Goal: Information Seeking & Learning: Learn about a topic

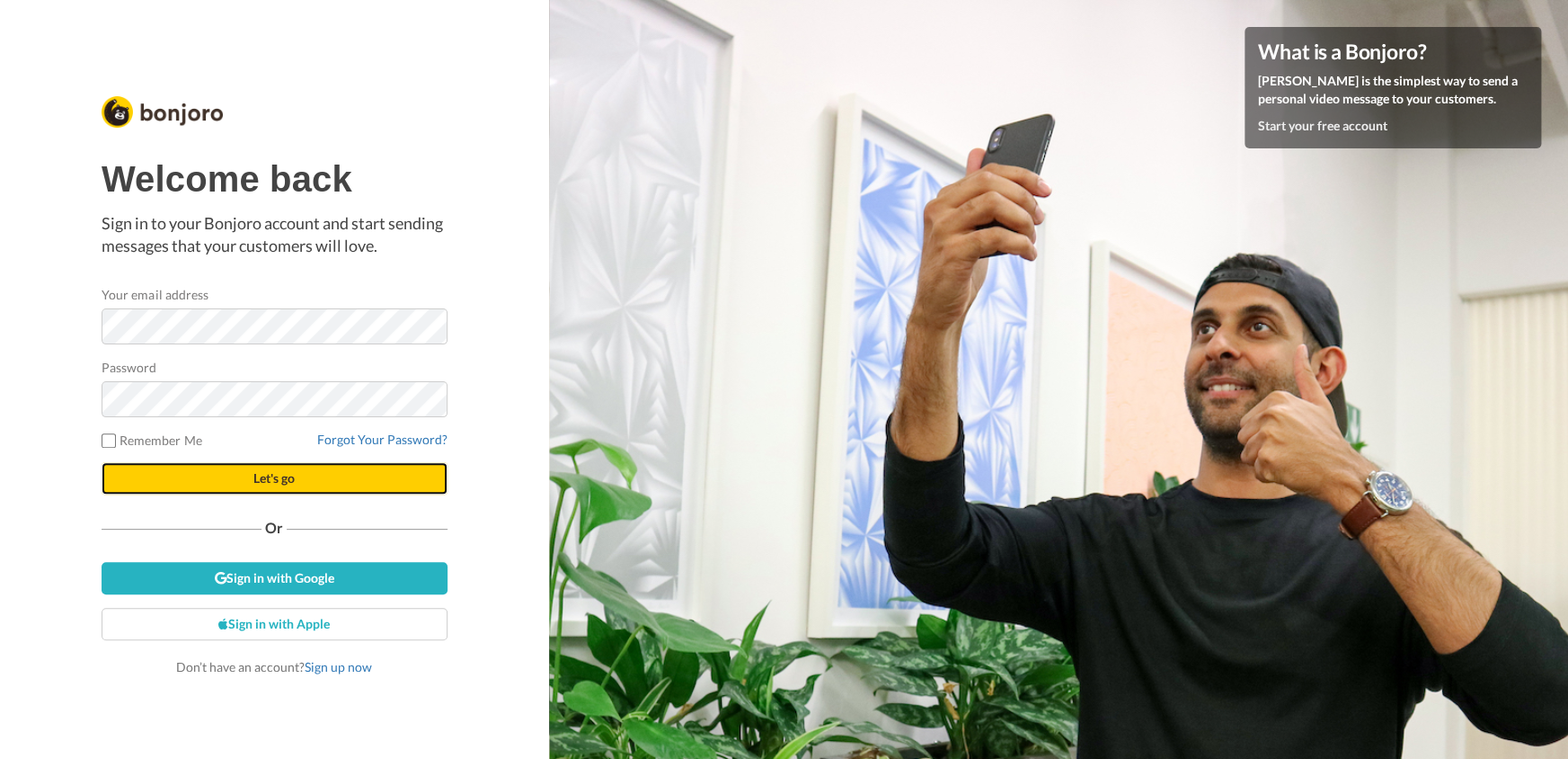
click at [304, 478] on button "Let's go" at bounding box center [274, 478] width 346 height 32
click at [273, 485] on span "Let's go" at bounding box center [273, 477] width 41 height 16
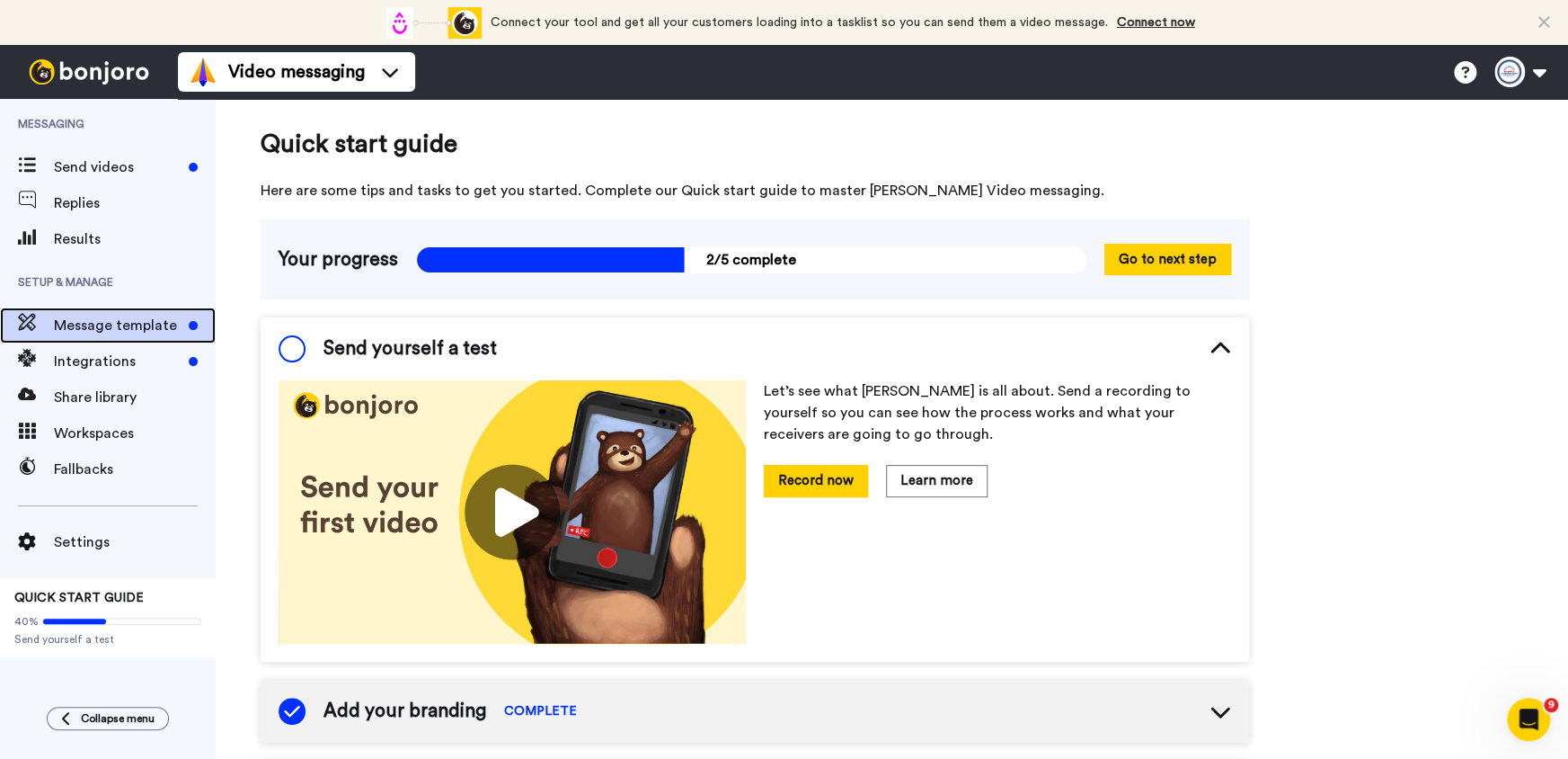
click at [116, 331] on span "Message template" at bounding box center [118, 325] width 128 height 21
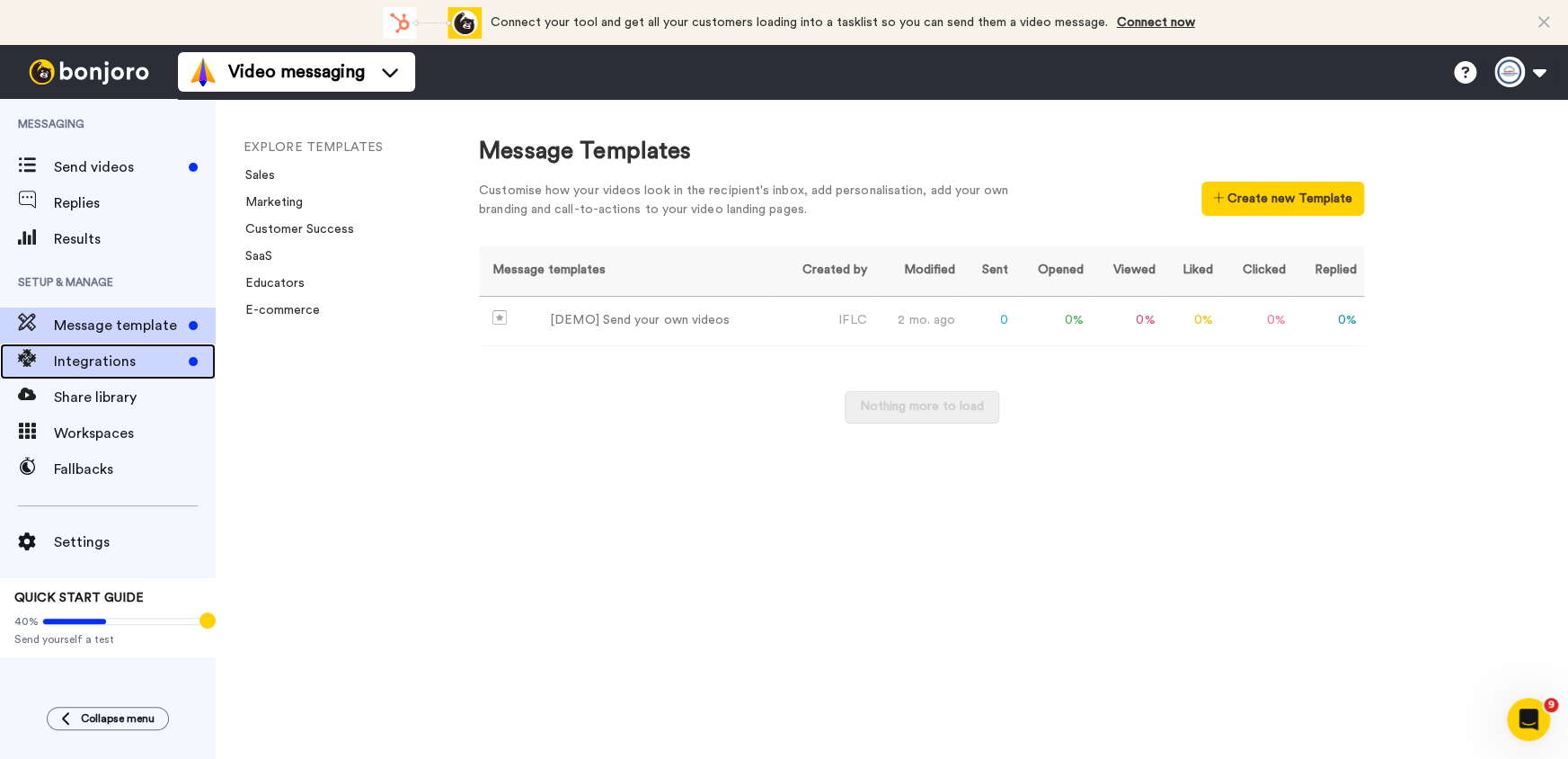
click at [122, 362] on span "Integrations" at bounding box center [118, 361] width 128 height 21
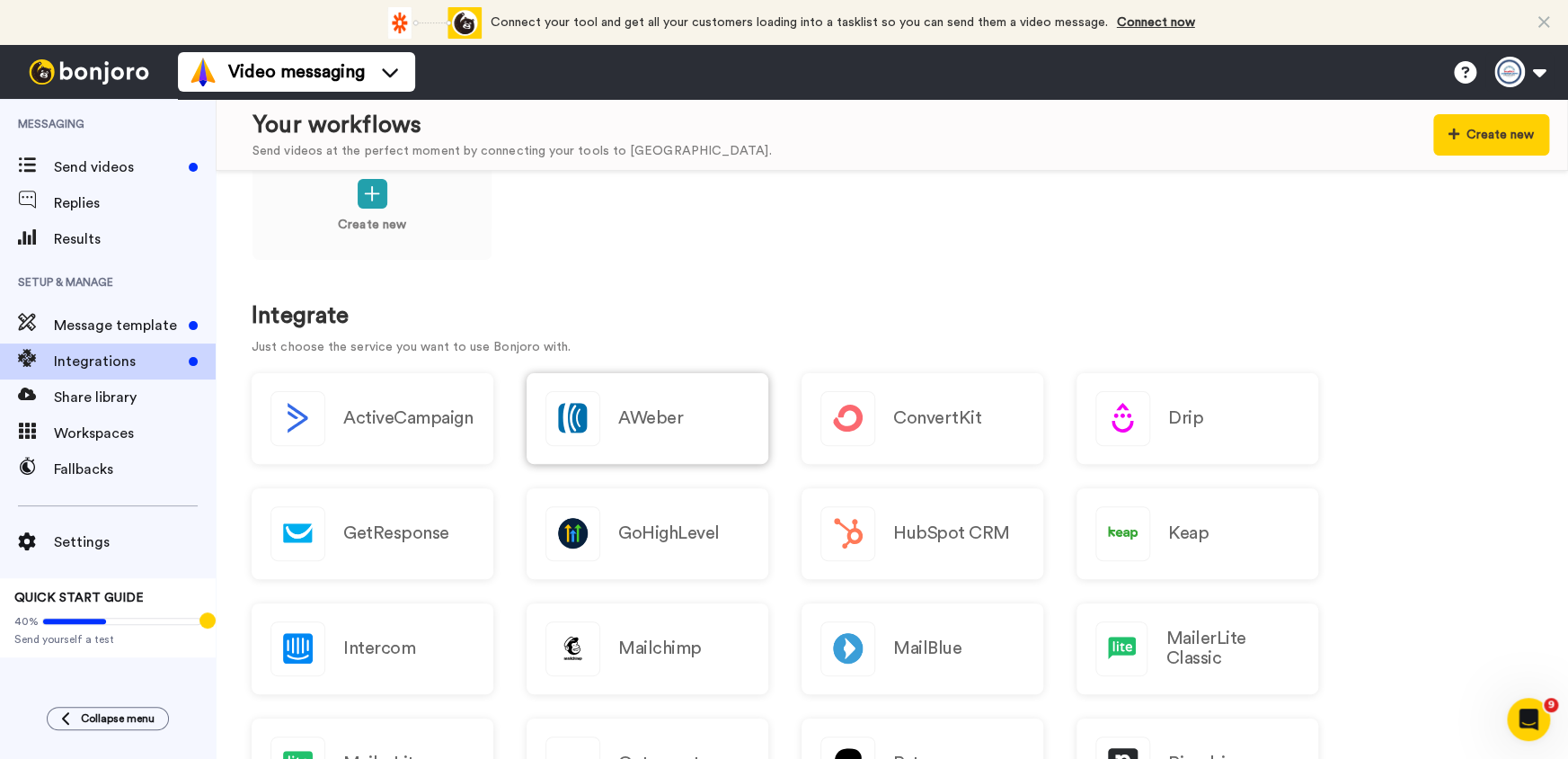
scroll to position [54, 0]
click at [128, 336] on div "Message template" at bounding box center [108, 325] width 215 height 36
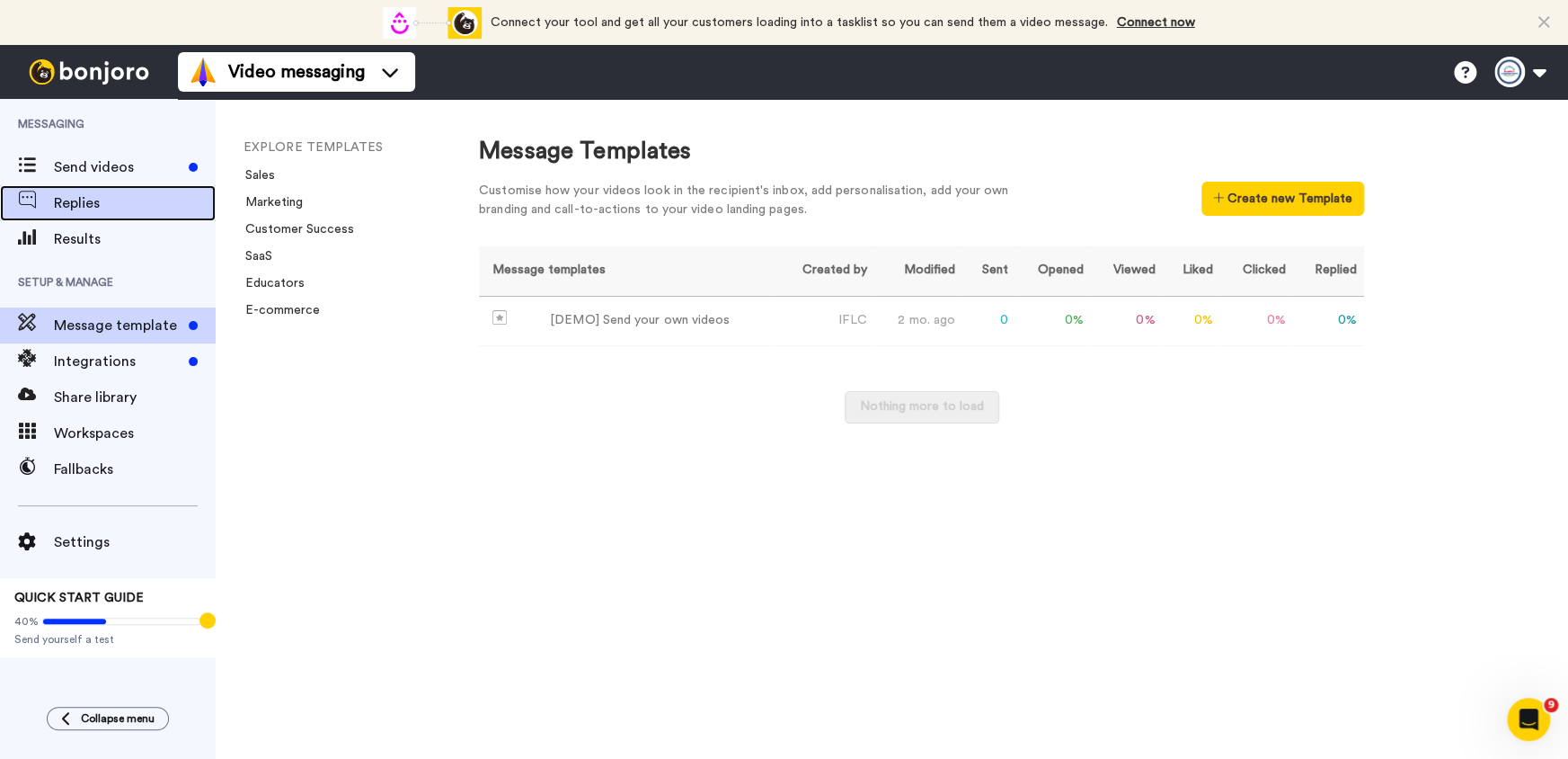
click at [75, 188] on div "Replies" at bounding box center [108, 203] width 215 height 36
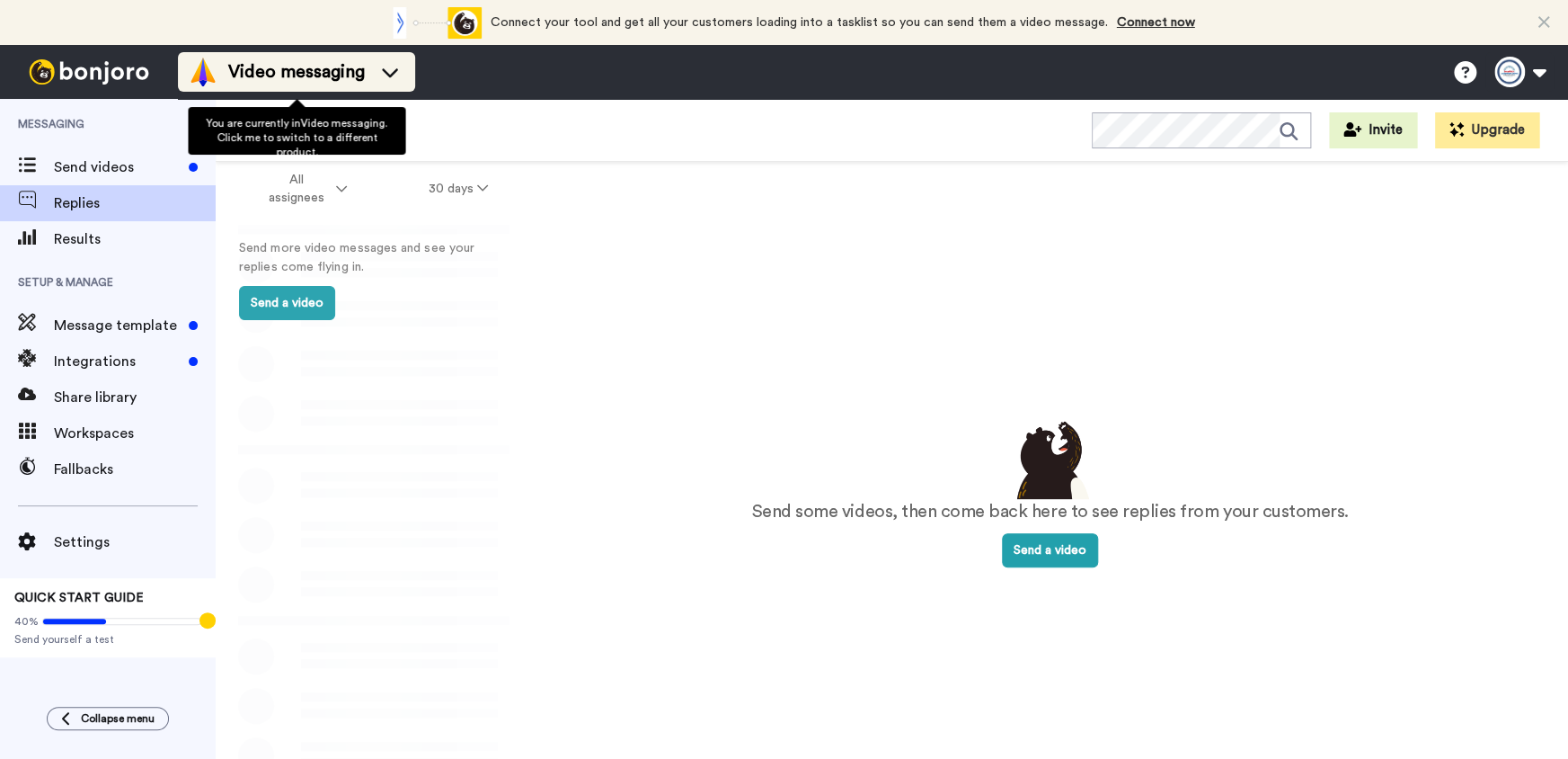
click at [394, 66] on icon at bounding box center [389, 72] width 29 height 18
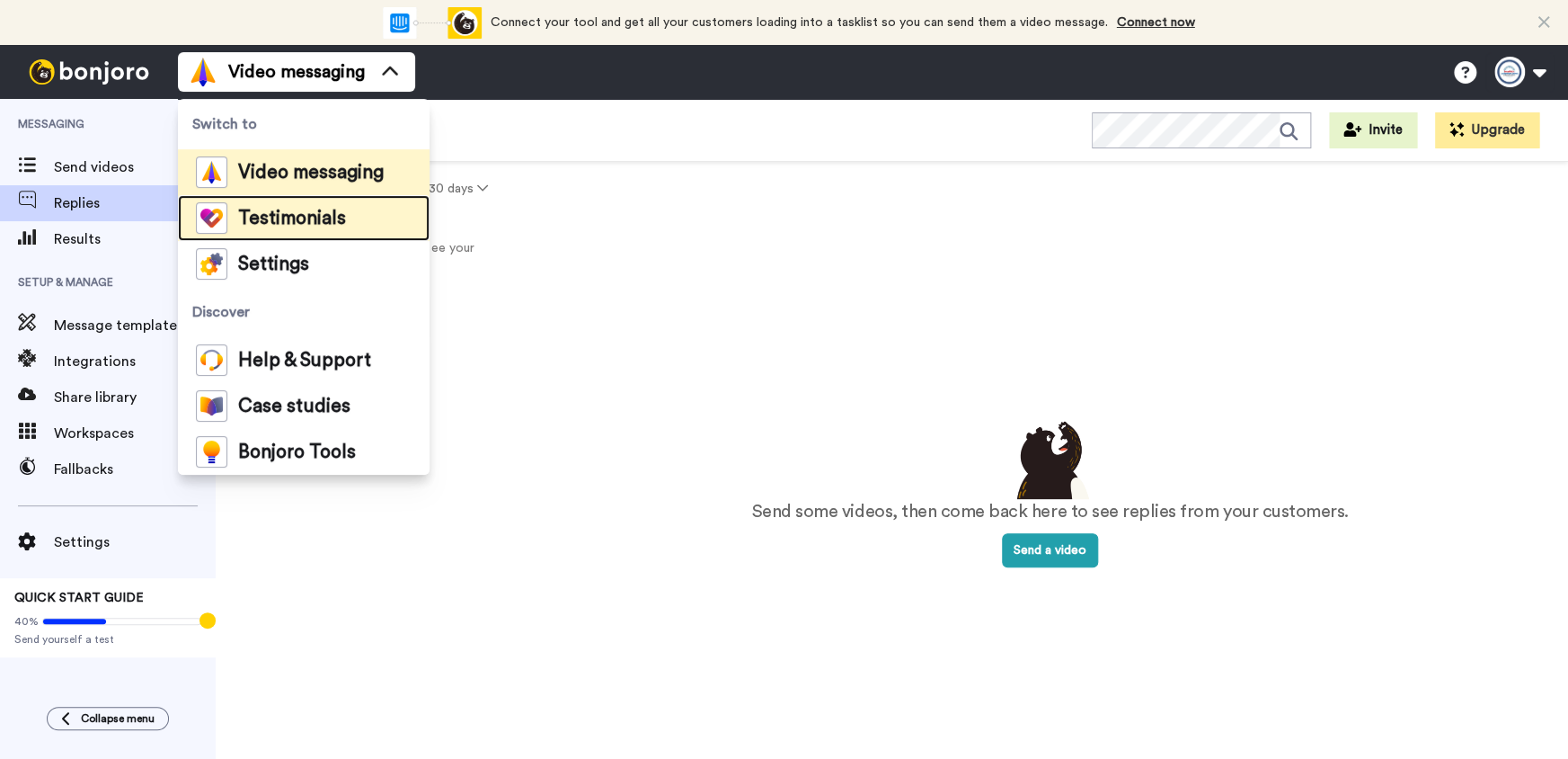
click at [277, 221] on span "Testimonials" at bounding box center [292, 218] width 108 height 18
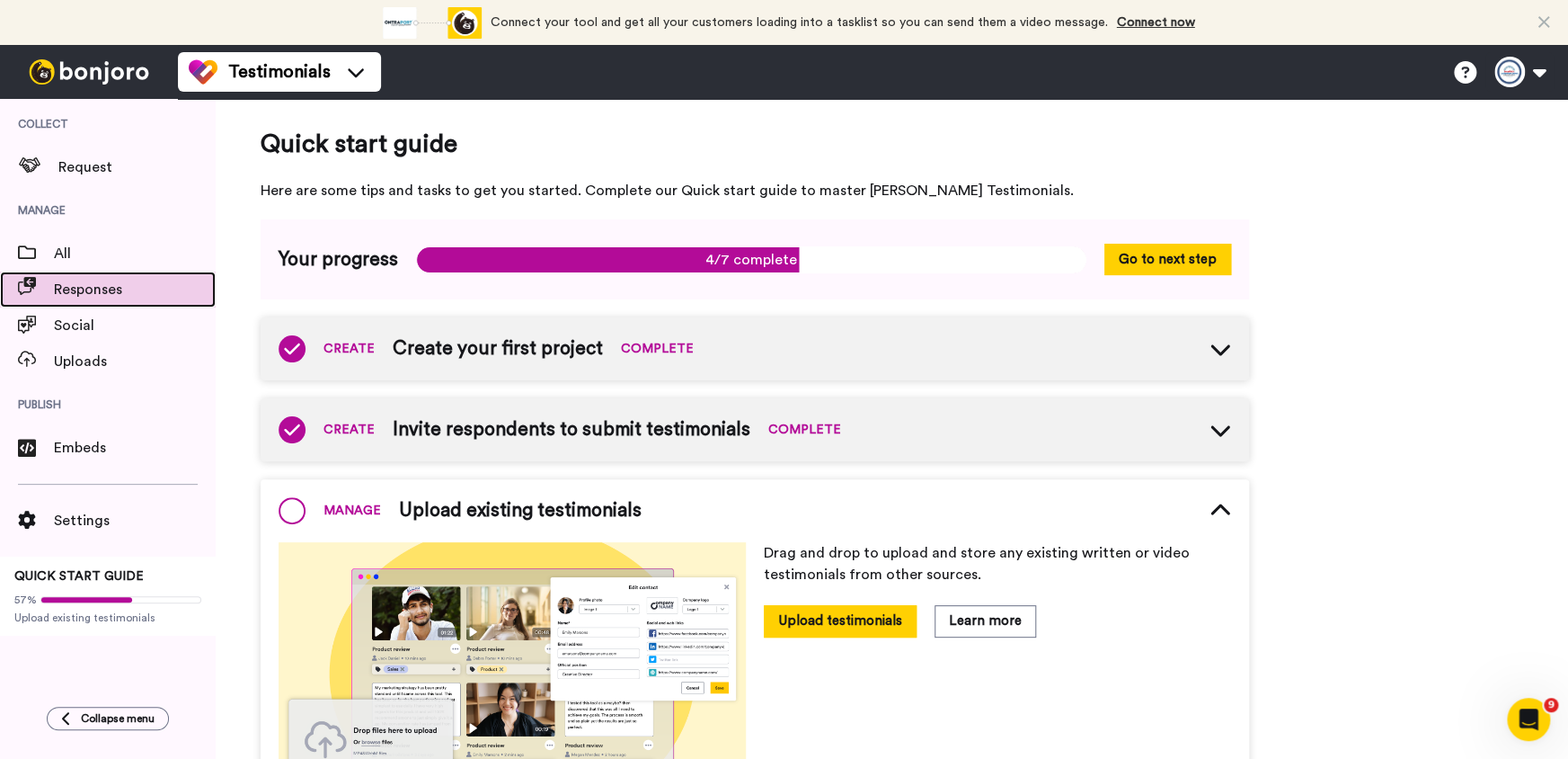
click at [122, 288] on span "Responses" at bounding box center [135, 289] width 162 height 21
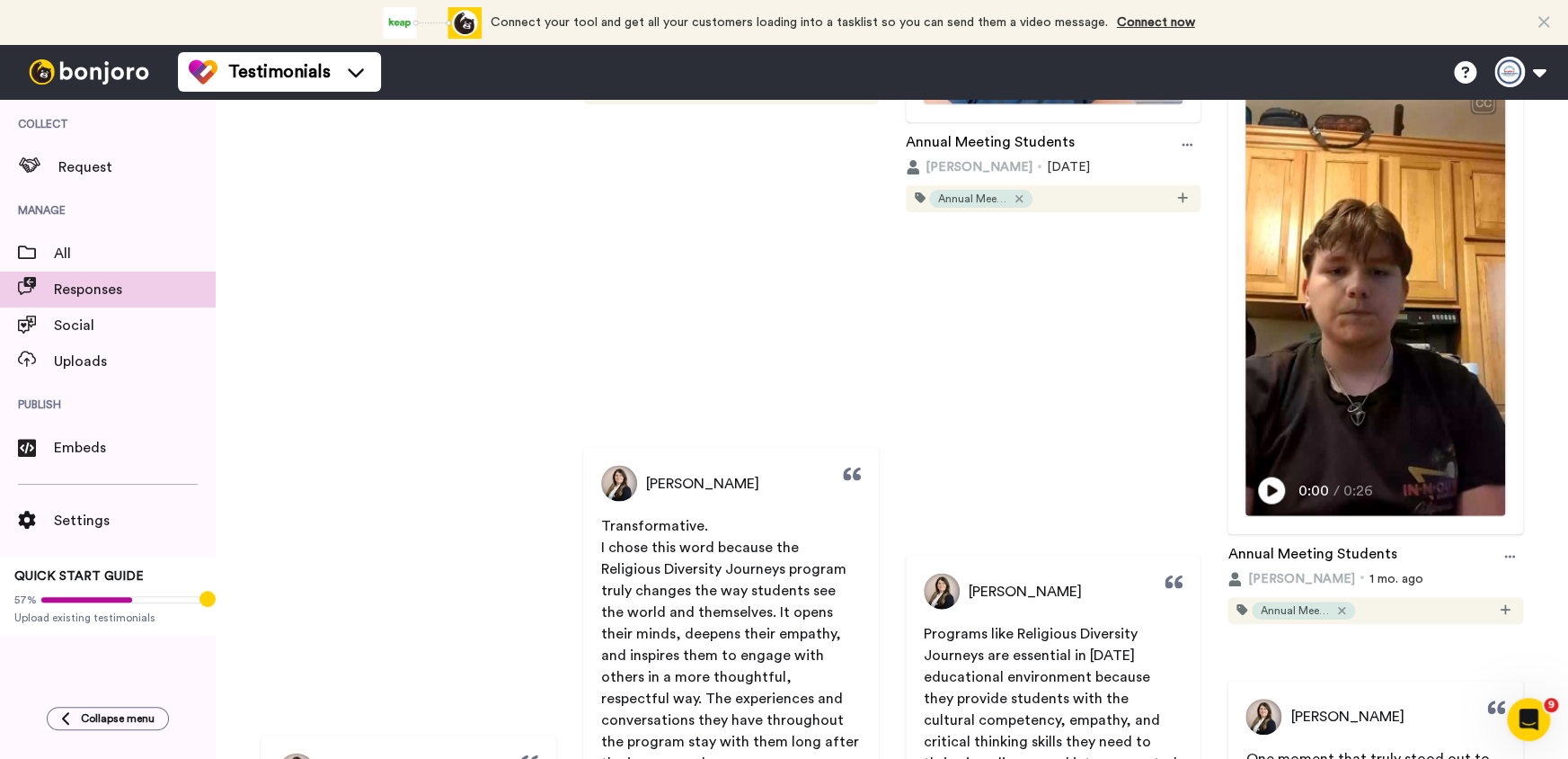
scroll to position [1782, 0]
